Goal: Task Accomplishment & Management: Complete application form

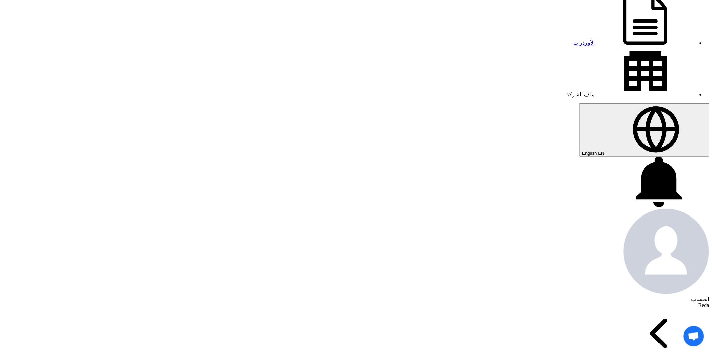
drag, startPoint x: 0, startPoint y: 0, endPoint x: 312, endPoint y: 132, distance: 338.8
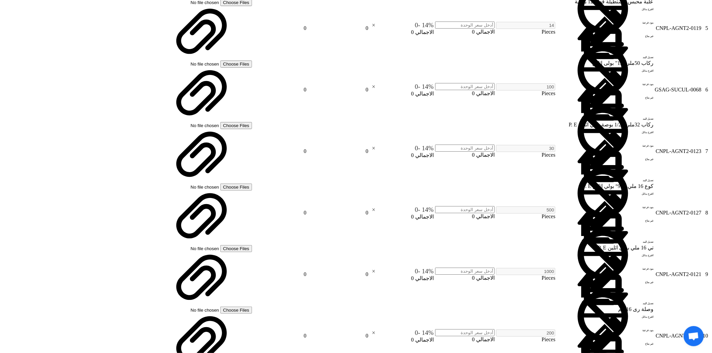
scroll to position [747, 0]
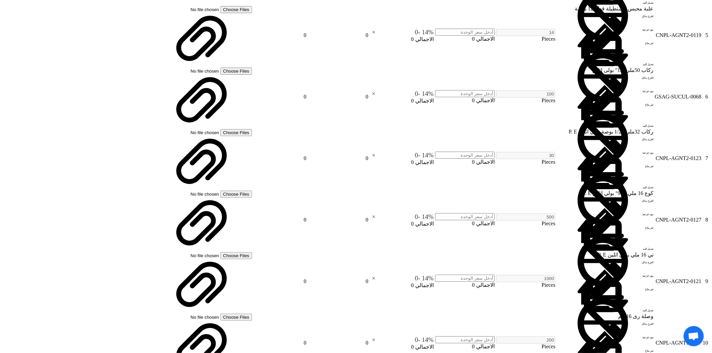
type input "[DATE]"
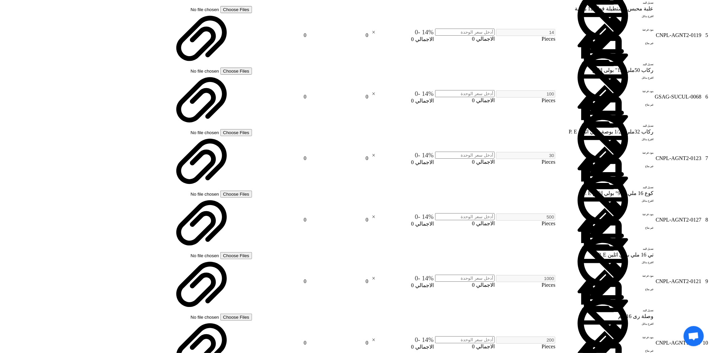
drag, startPoint x: 550, startPoint y: 243, endPoint x: 556, endPoint y: 247, distance: 7.7
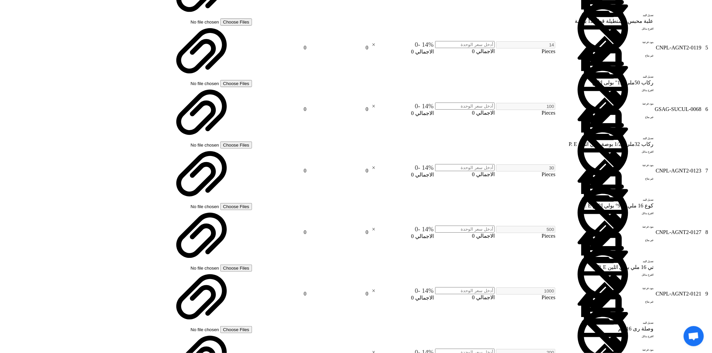
type input "100"
drag, startPoint x: 509, startPoint y: 246, endPoint x: 512, endPoint y: 245, distance: 3.8
type input "45"
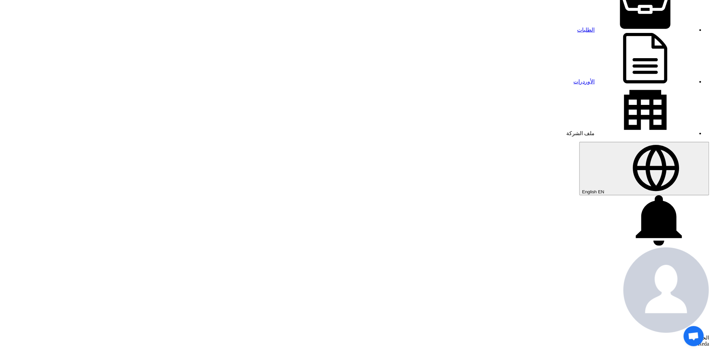
scroll to position [0, 0]
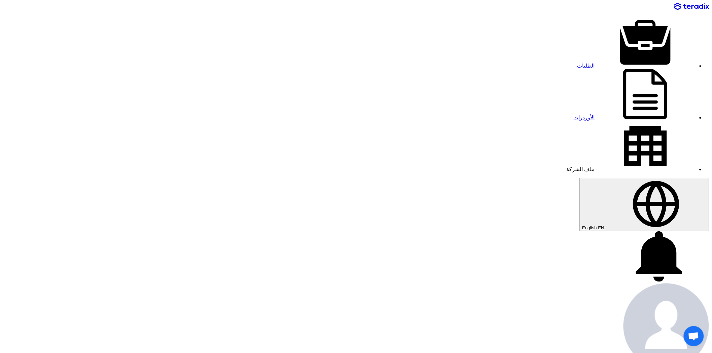
type input "5600"
type input "4050"
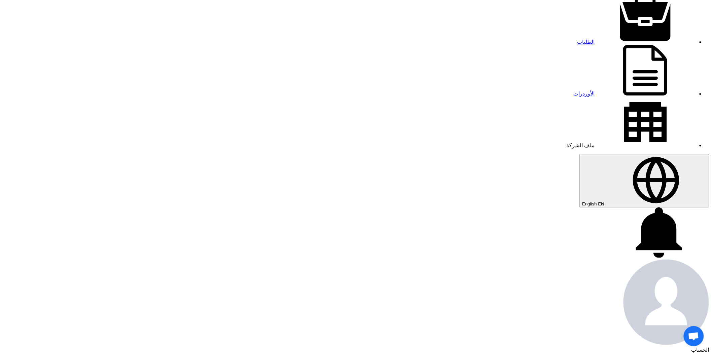
scroll to position [37, 0]
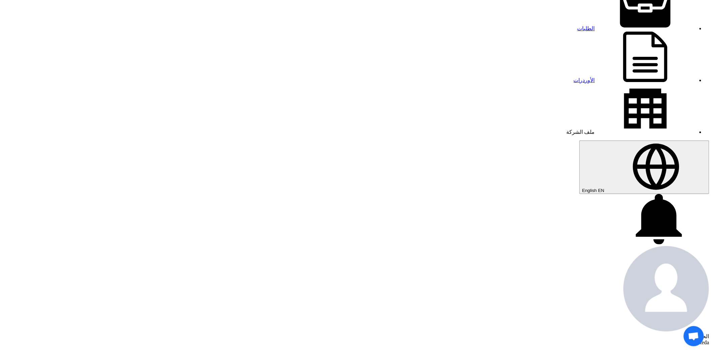
type input "1300"
type input "350"
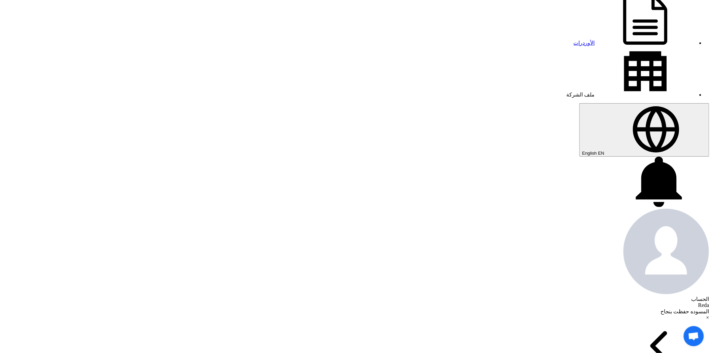
type input "965"
type input "955"
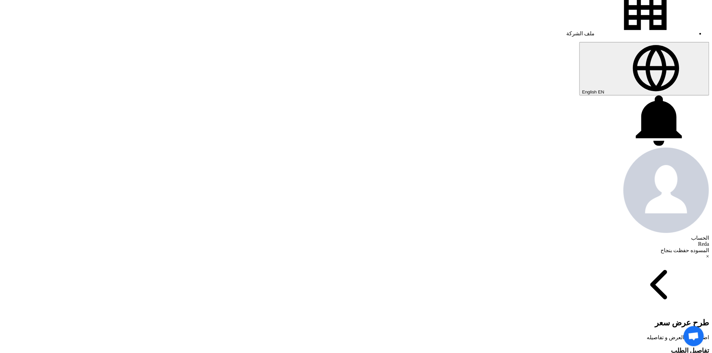
scroll to position [149, 0]
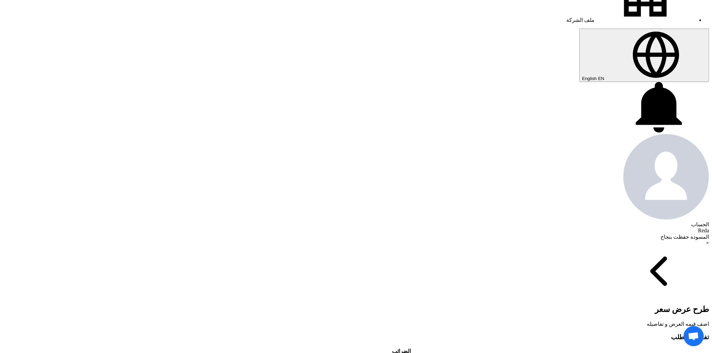
type input "50"
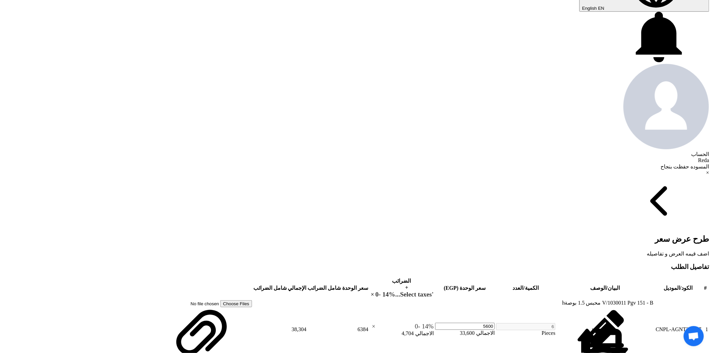
scroll to position [224, 0]
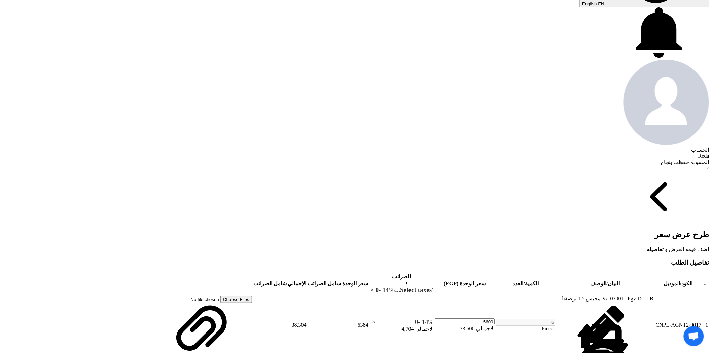
type input "30"
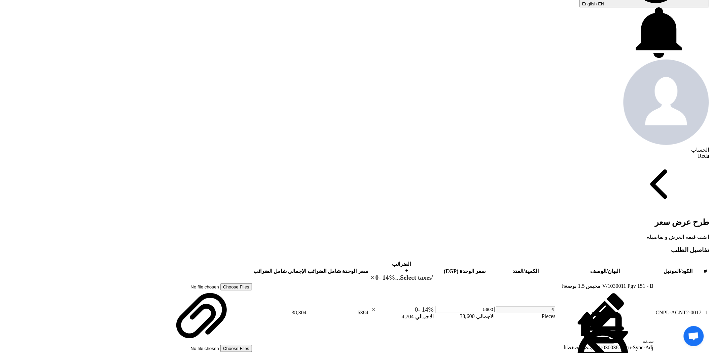
type input "7"
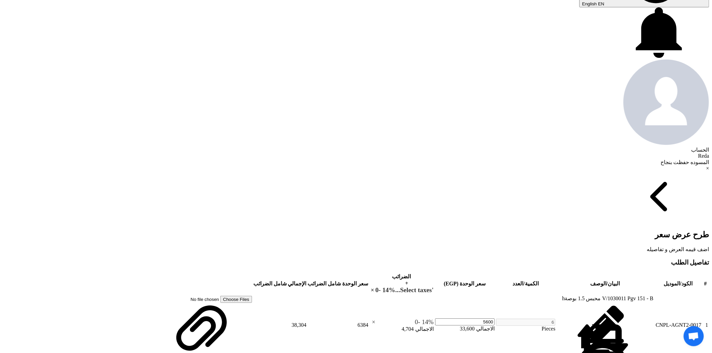
type input "8"
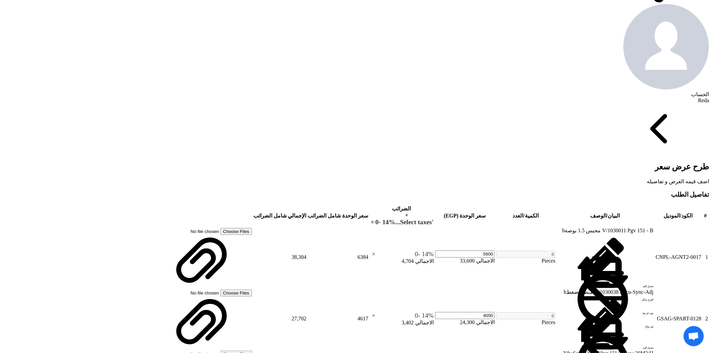
scroll to position [299, 0]
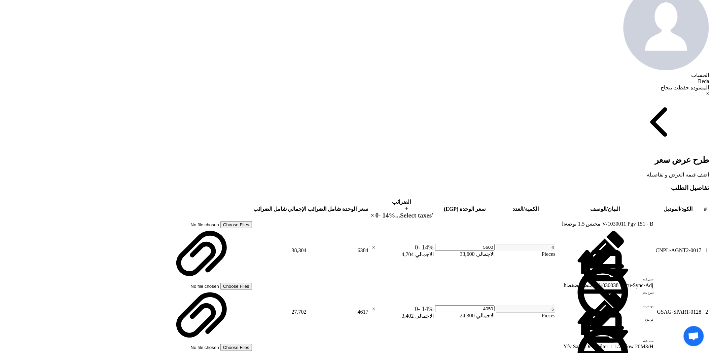
type input "8.25"
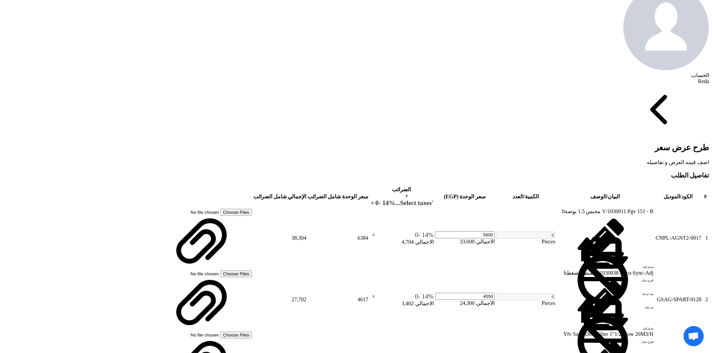
type input "4"
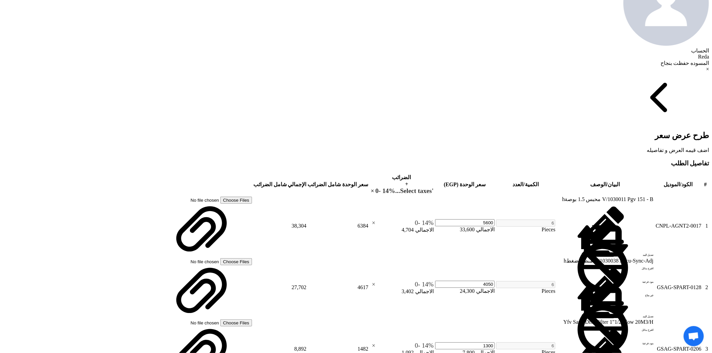
scroll to position [336, 0]
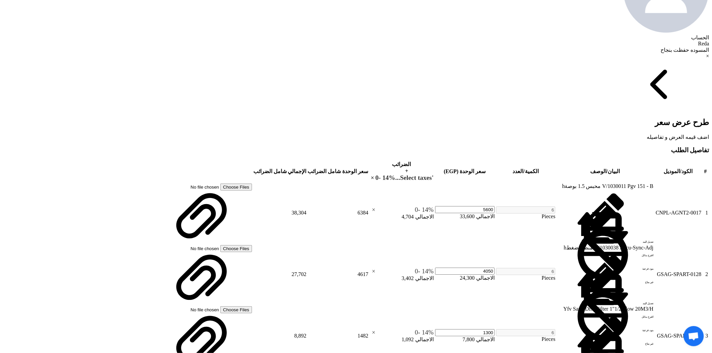
type input "7100"
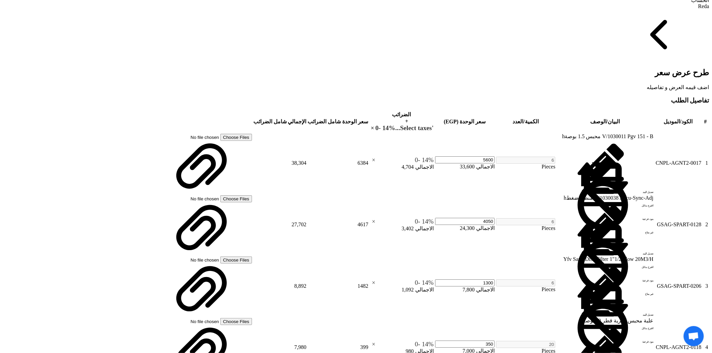
type input "2500"
type input "7"
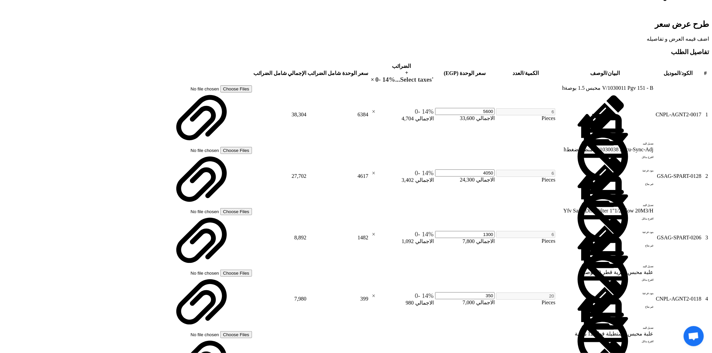
scroll to position [448, 0]
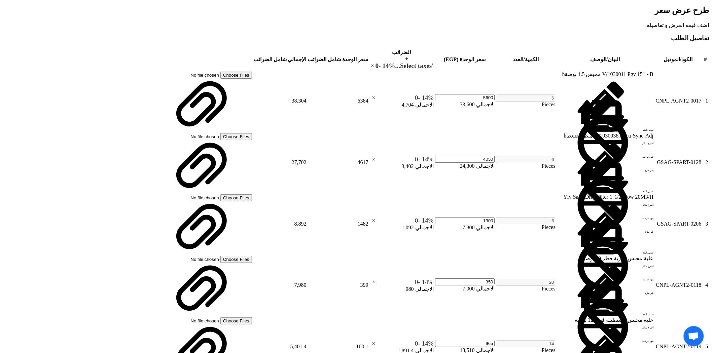
type input "7.50"
type input "7"
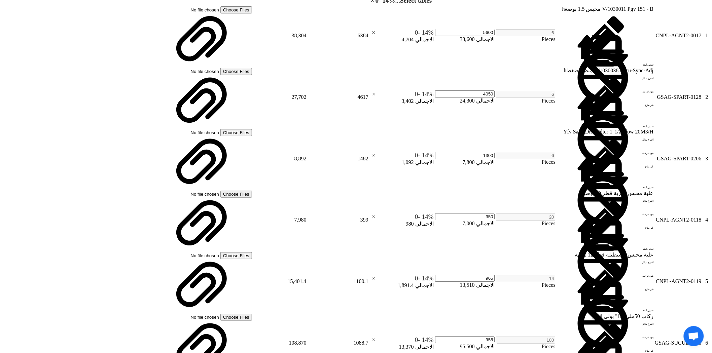
scroll to position [523, 0]
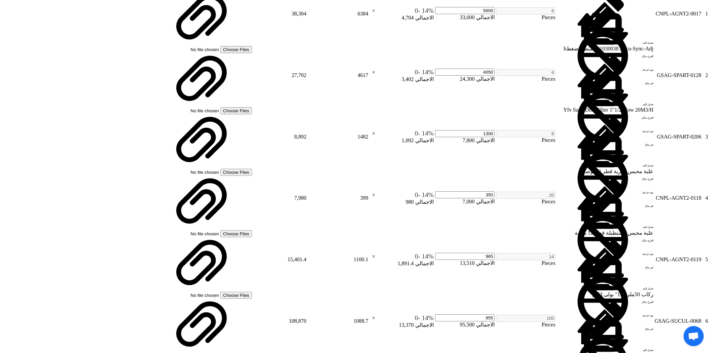
type input "7.5"
type input "6"
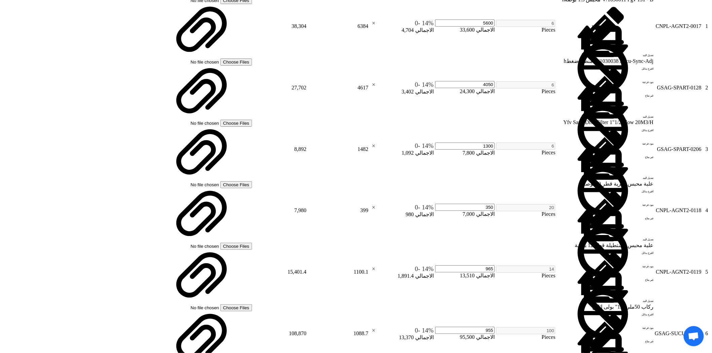
type input "7"
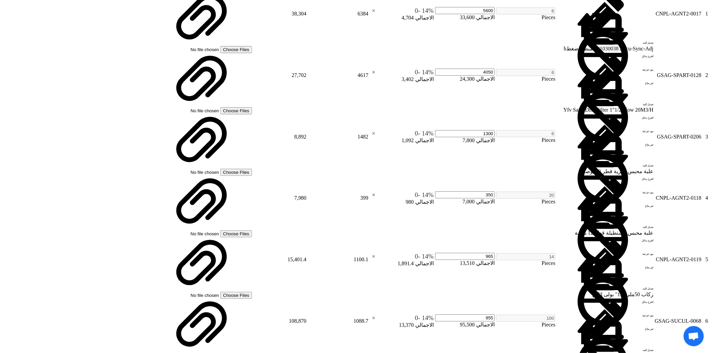
type input "7.75"
type input "5"
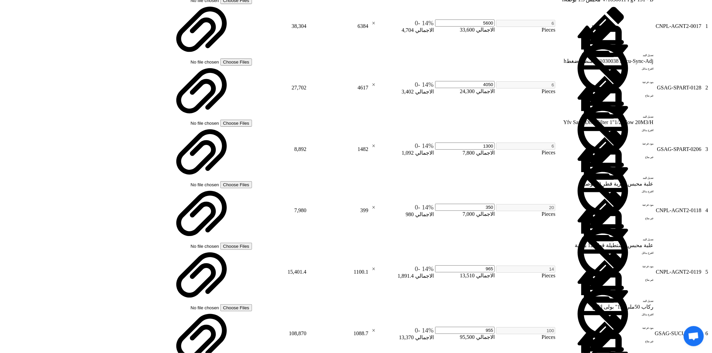
type input "5.90"
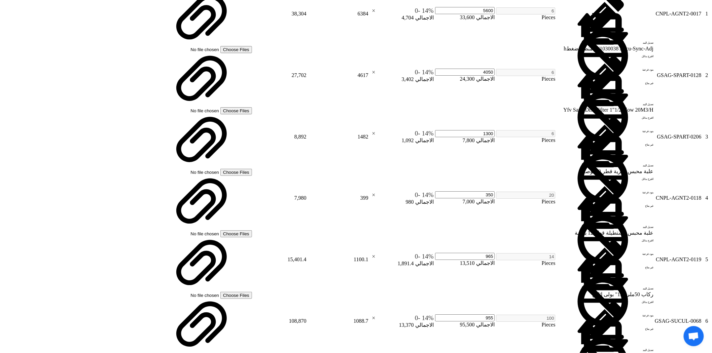
type input "7"
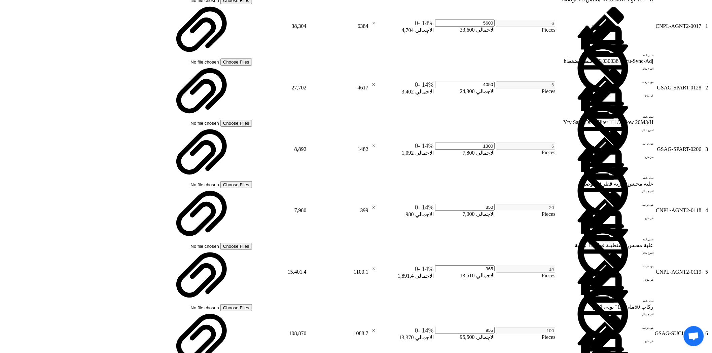
type input "7.5"
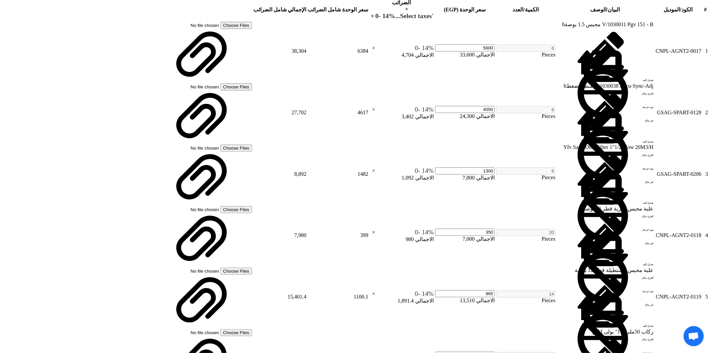
type input "2500"
type input "4"
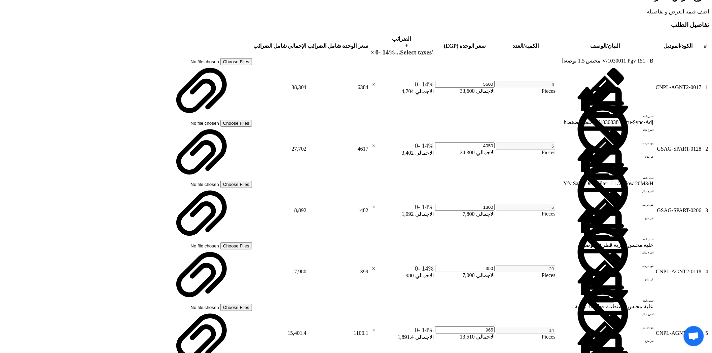
scroll to position [448, 0]
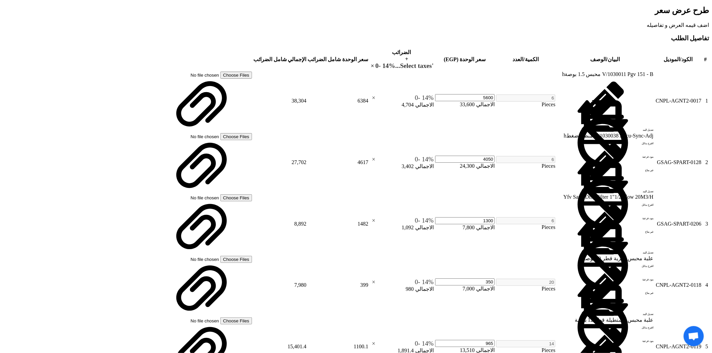
type input "7100"
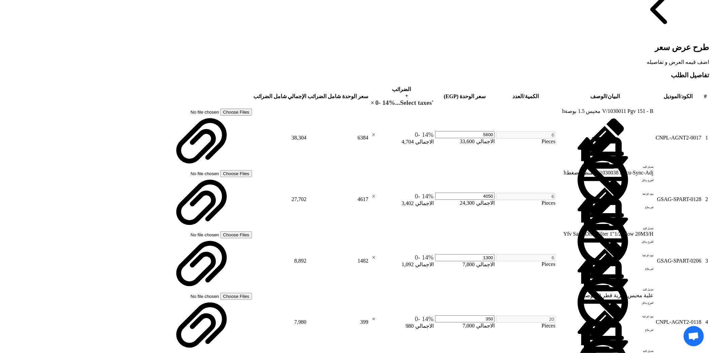
scroll to position [374, 0]
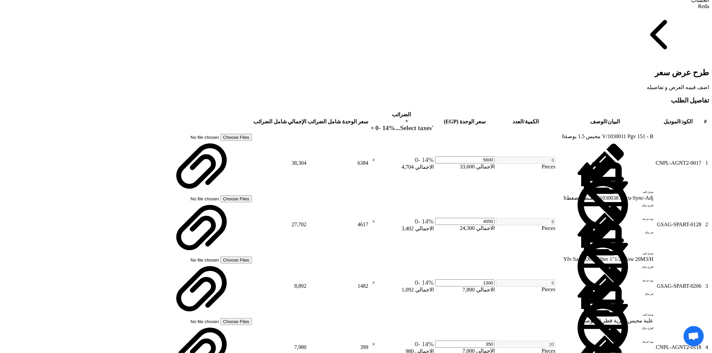
type input "4"
type input "78"
type input "78.2"
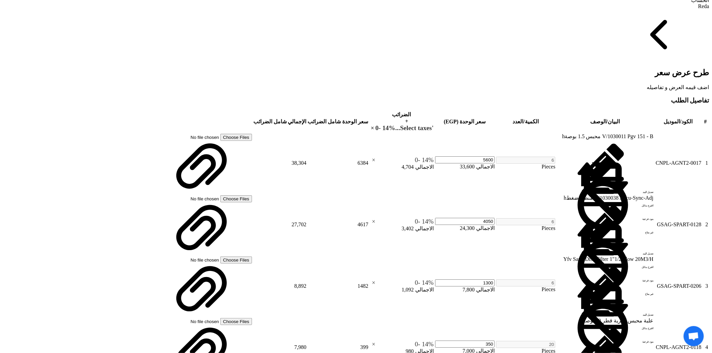
type input "7"
type input "8"
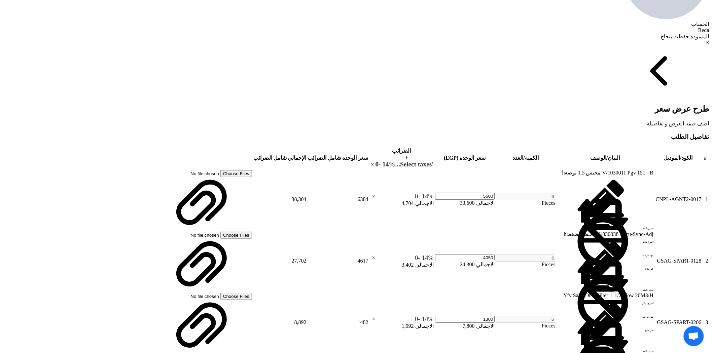
scroll to position [336, 0]
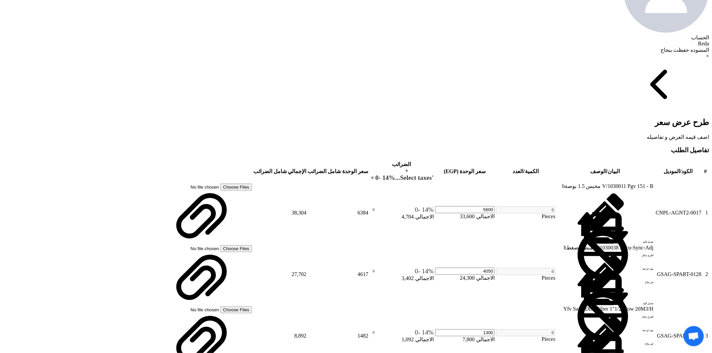
type input "8.25"
type input "7"
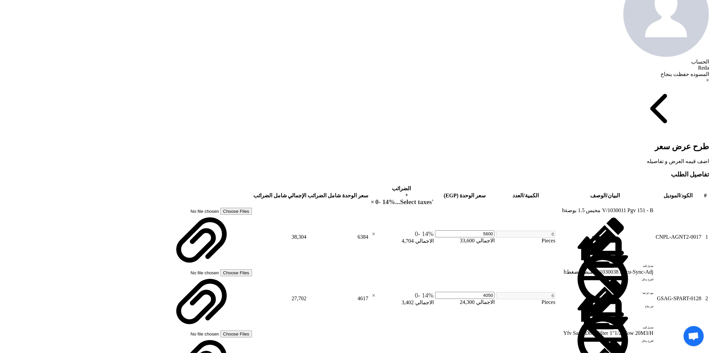
scroll to position [299, 0]
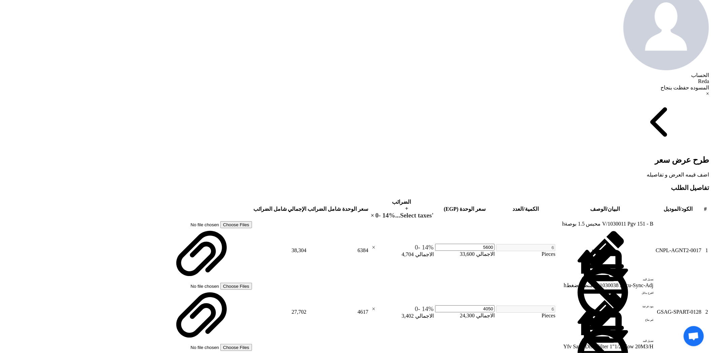
type input "7.15"
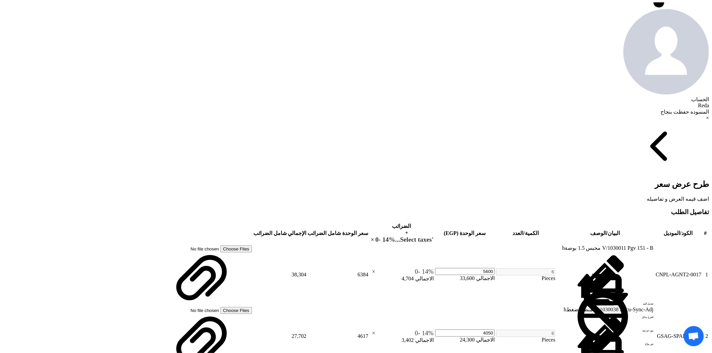
scroll to position [261, 0]
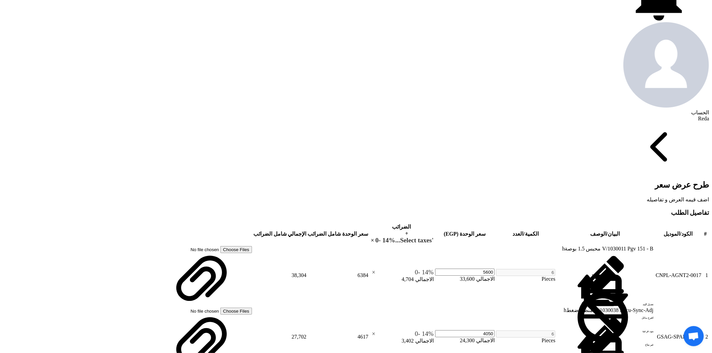
type input "30"
type input "49"
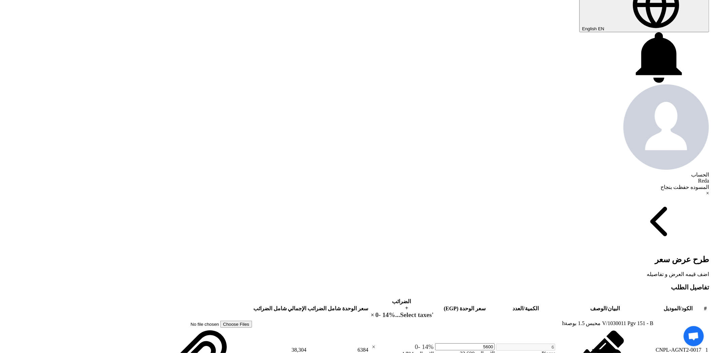
scroll to position [187, 0]
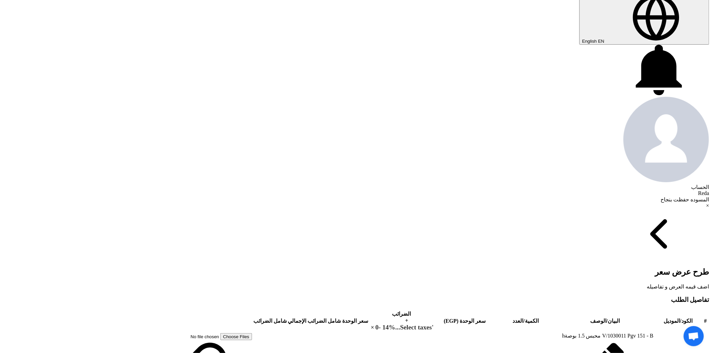
type input "49.75"
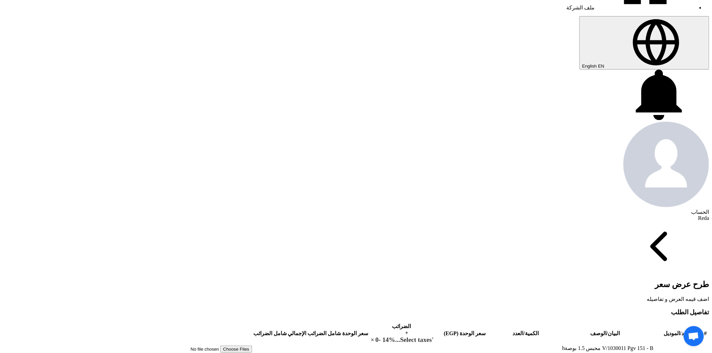
scroll to position [149, 0]
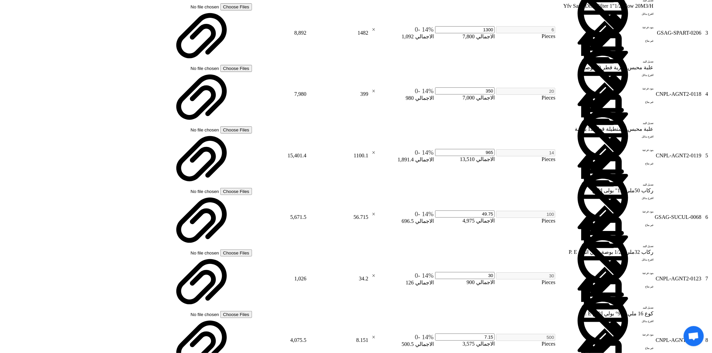
scroll to position [673, 0]
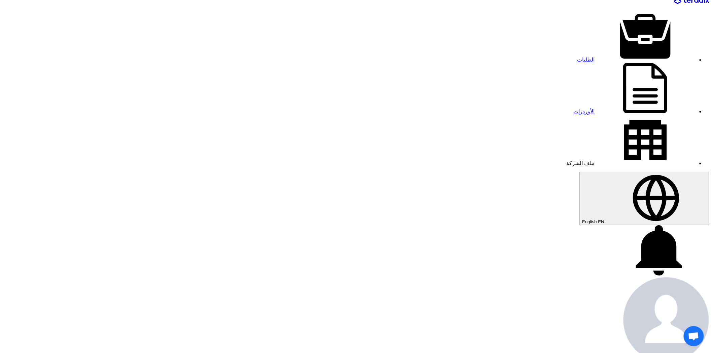
scroll to position [0, 0]
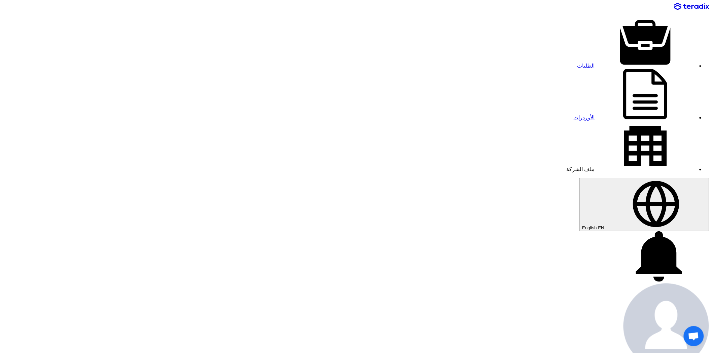
type input "5200"
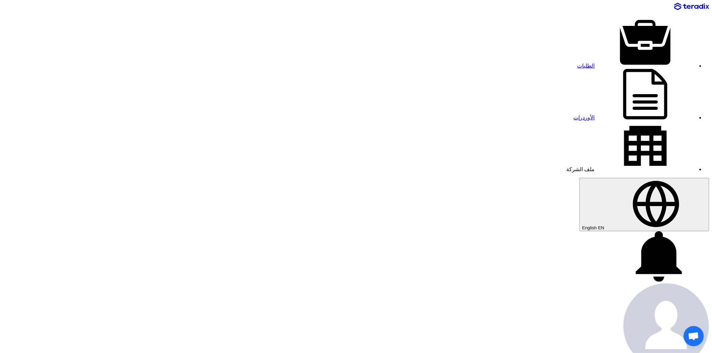
type input "4000"
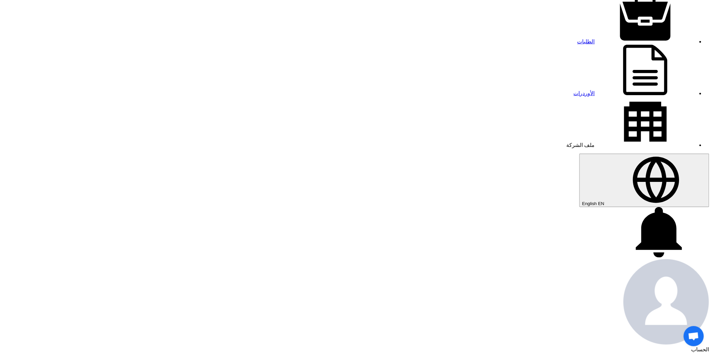
scroll to position [37, 0]
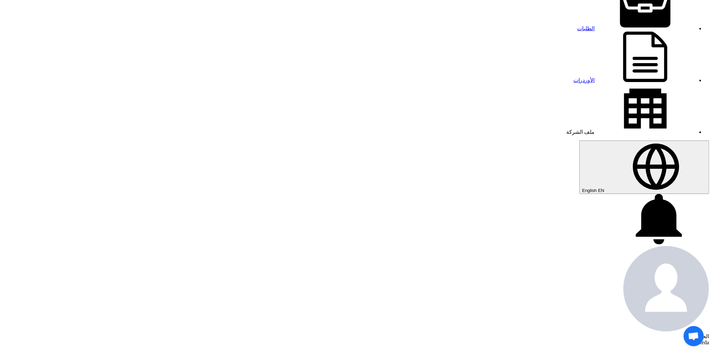
type input "1270"
type input "3"
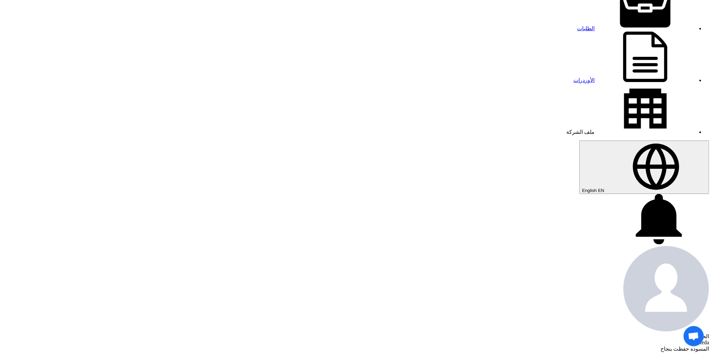
type input "3"
type input "345"
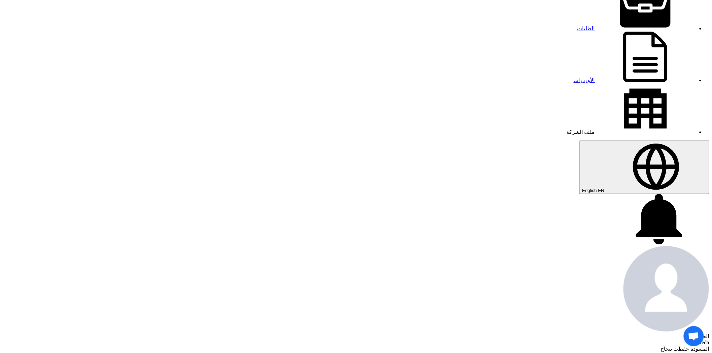
scroll to position [75, 0]
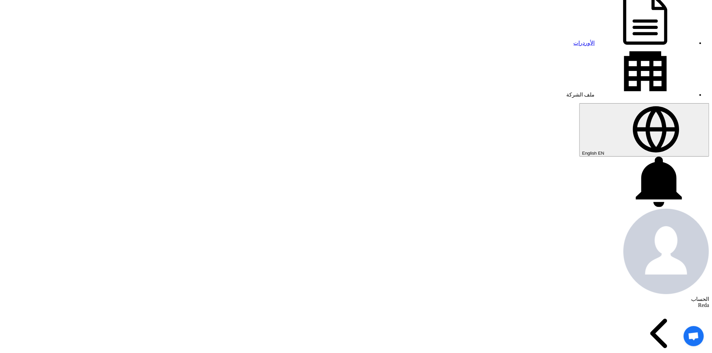
type input "955"
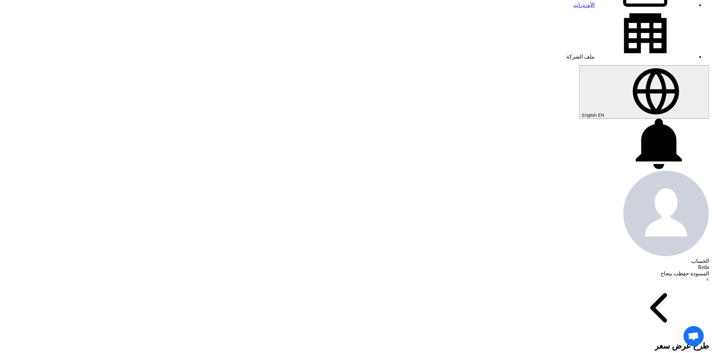
scroll to position [187, 0]
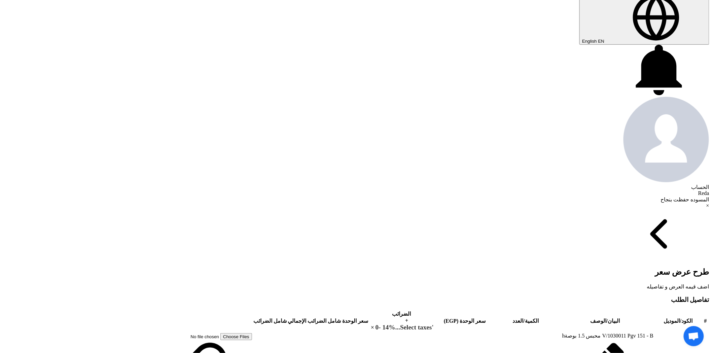
type input "47"
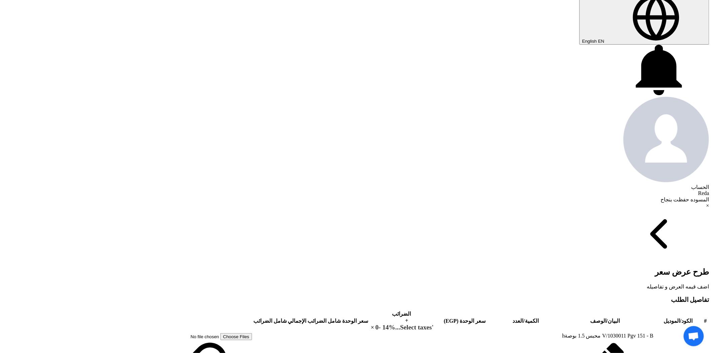
type input "29"
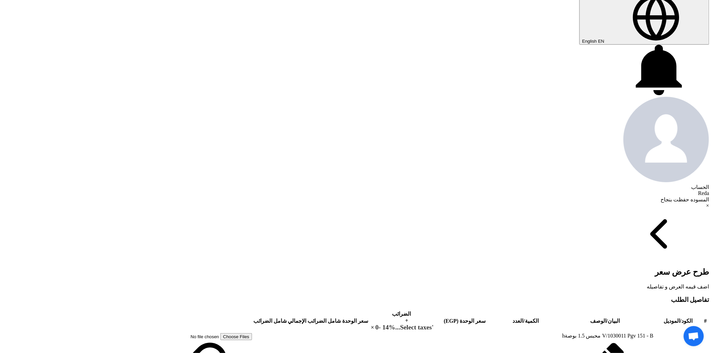
type input "7"
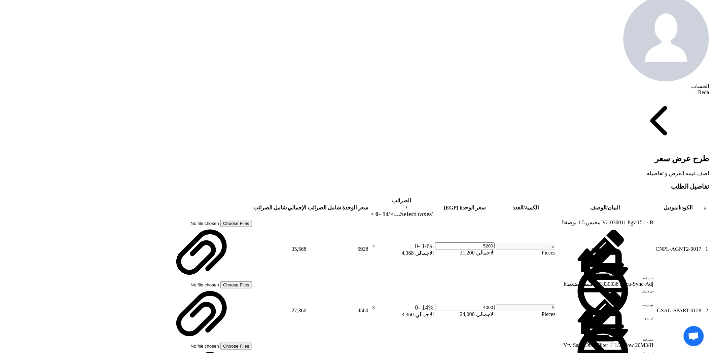
scroll to position [299, 0]
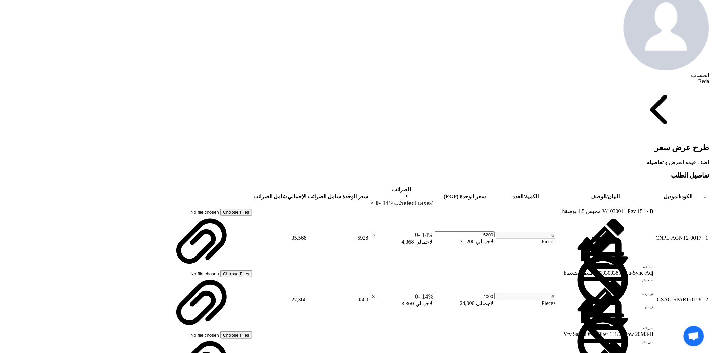
type input "8"
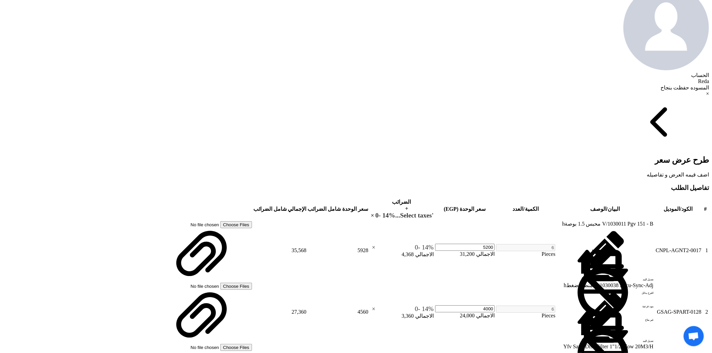
type input "3"
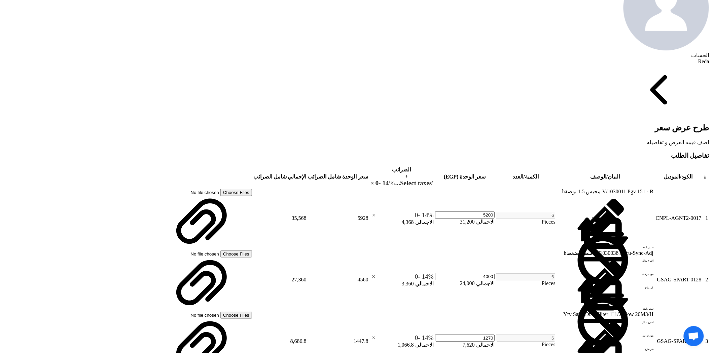
scroll to position [336, 0]
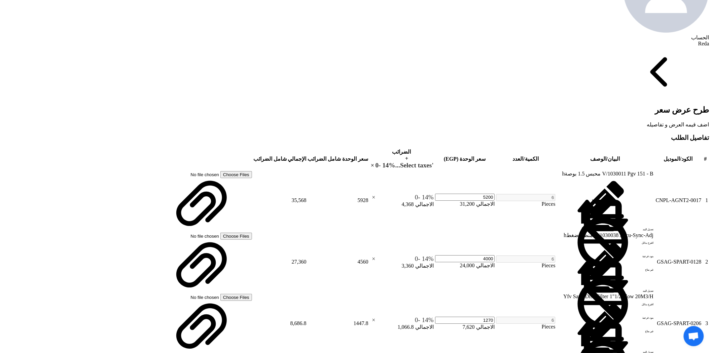
type input "3.90"
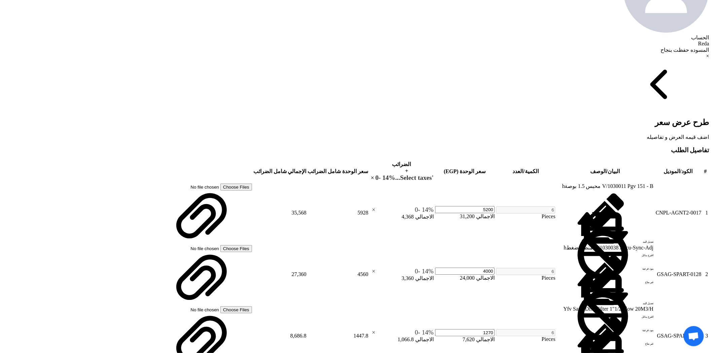
type input "7025"
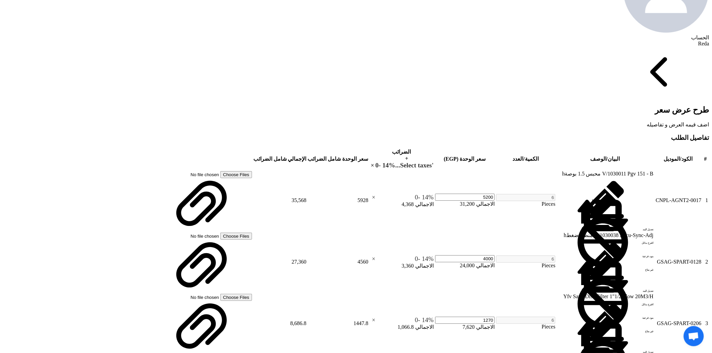
type input "2425"
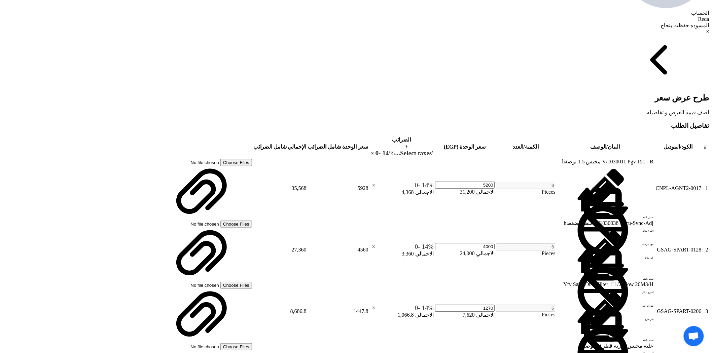
scroll to position [374, 0]
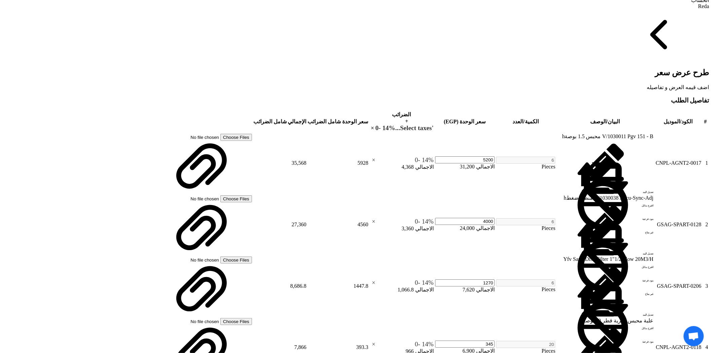
type input "7"
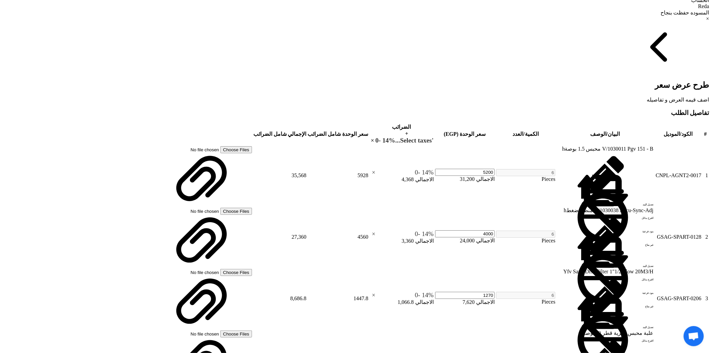
type input "7.40"
type input "7"
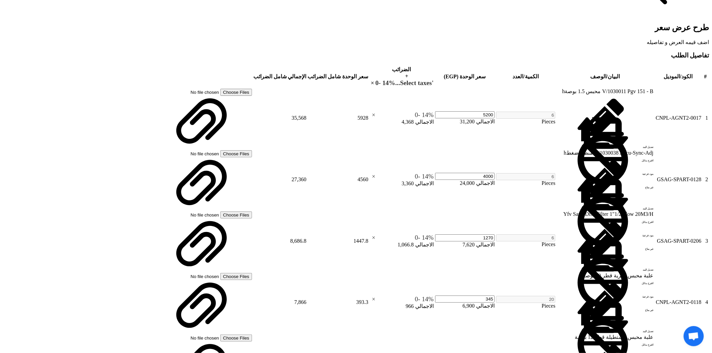
scroll to position [448, 0]
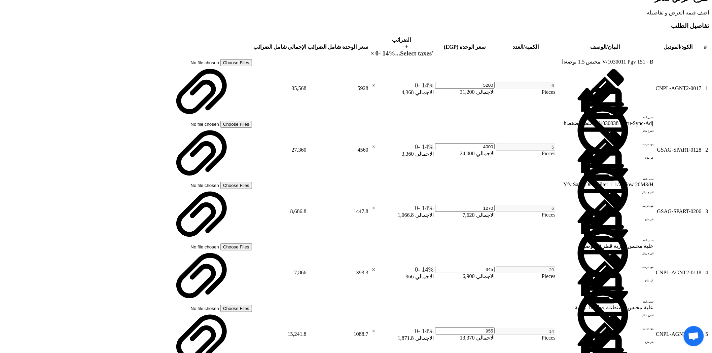
type input "7.40"
type input "5"
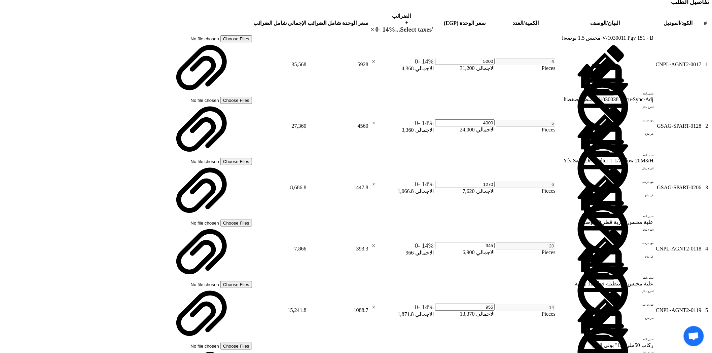
scroll to position [486, 0]
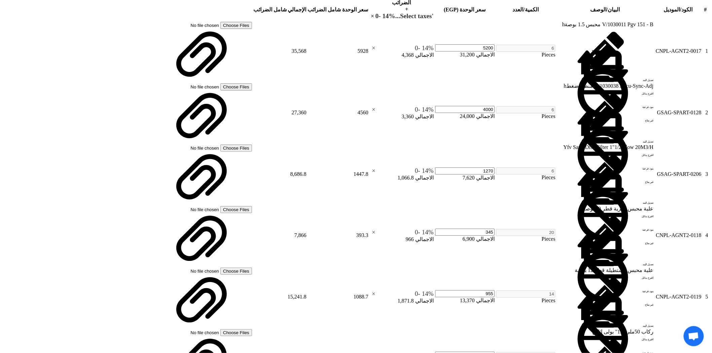
type input "5.65"
type input "7"
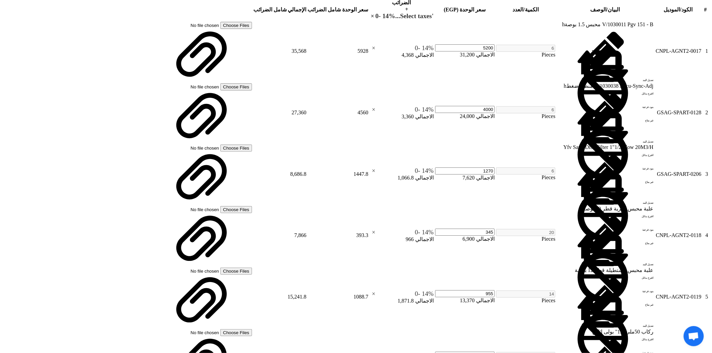
type input "7.55"
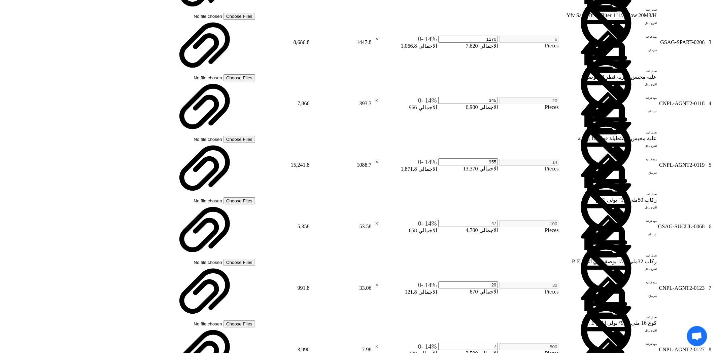
scroll to position [710, 0]
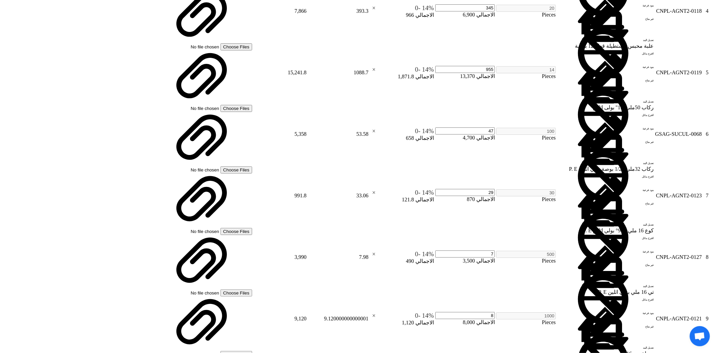
scroll to position [394, 0]
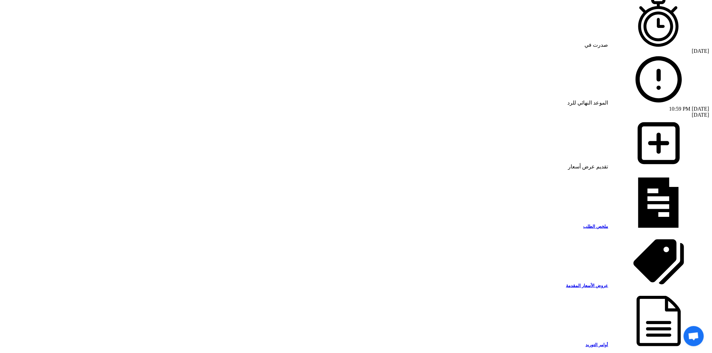
scroll to position [523, 0]
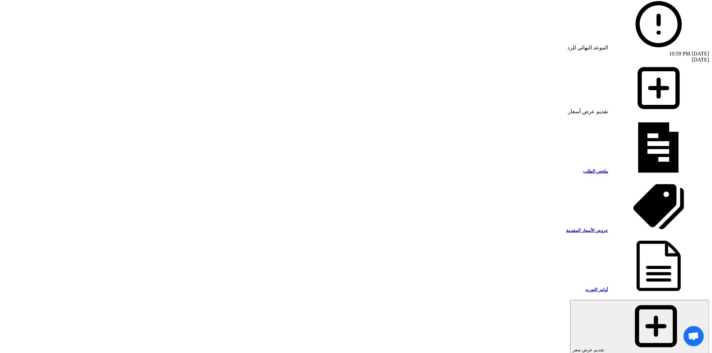
scroll to position [508, 0]
